Goal: Task Accomplishment & Management: Manage account settings

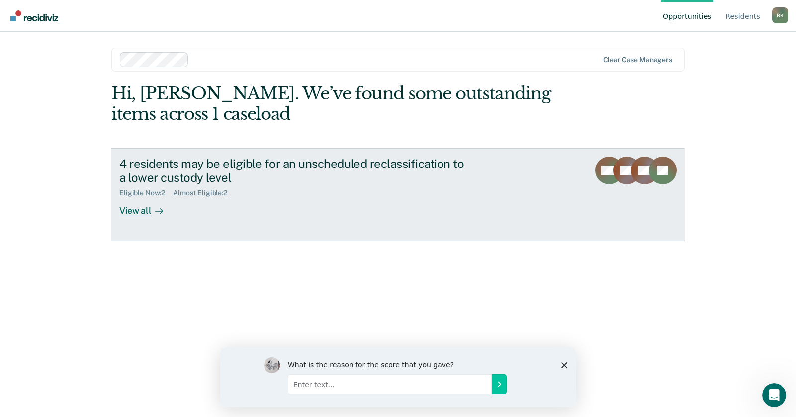
click at [138, 205] on div "View all" at bounding box center [147, 206] width 56 height 19
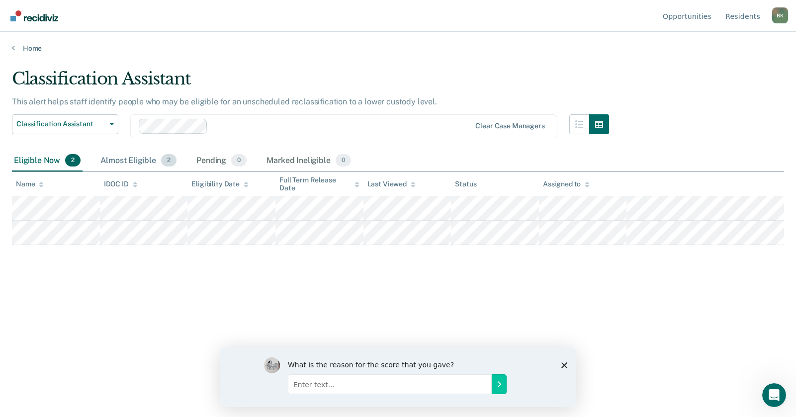
click at [132, 160] on div "Almost Eligible 2" at bounding box center [138, 161] width 80 height 22
click at [141, 163] on div "Almost Eligible 2" at bounding box center [138, 161] width 80 height 22
click at [30, 161] on div "Eligible Now 2" at bounding box center [47, 161] width 71 height 22
